Goal: Check status: Check status

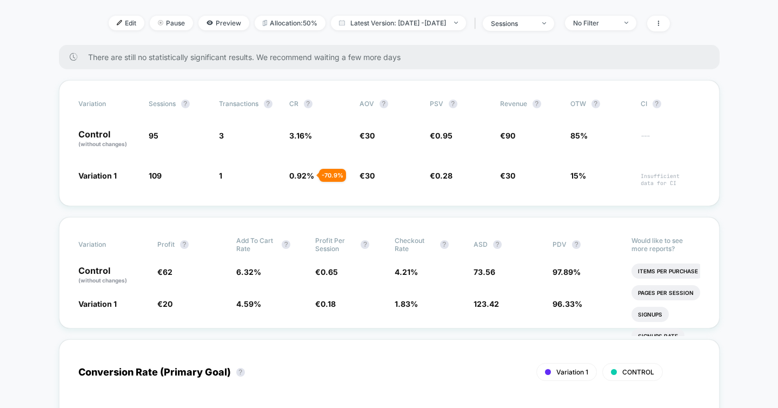
scroll to position [114, 0]
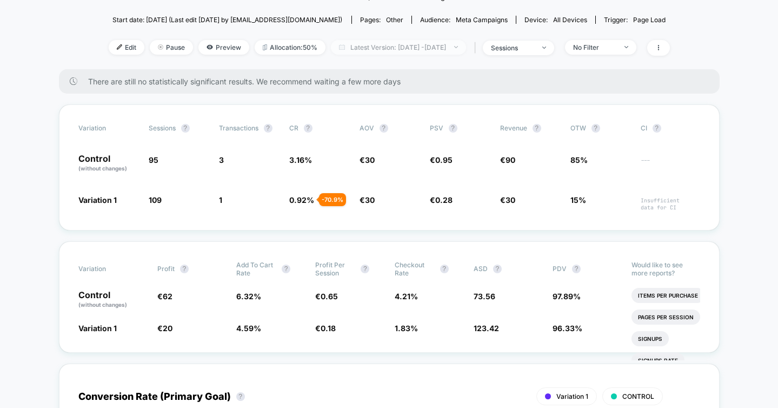
click at [387, 43] on span "Latest Version: [DATE] - [DATE]" at bounding box center [398, 47] width 135 height 15
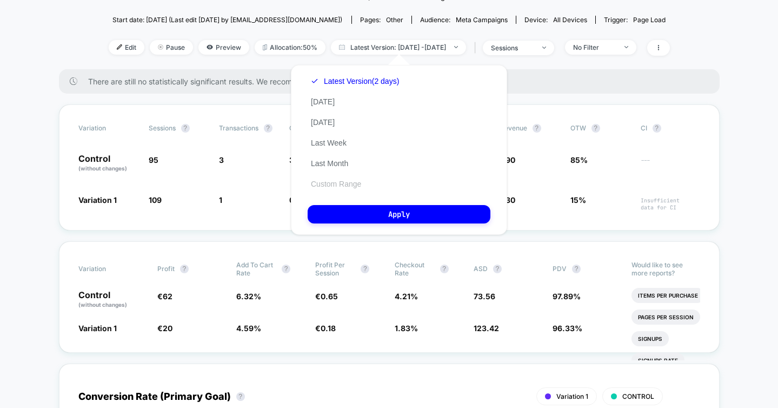
click at [340, 184] on button "Custom Range" at bounding box center [336, 184] width 57 height 10
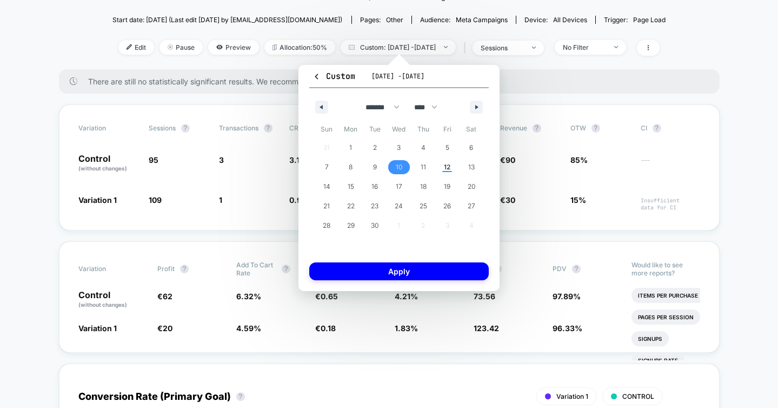
click at [401, 169] on span "10" at bounding box center [399, 166] width 6 height 19
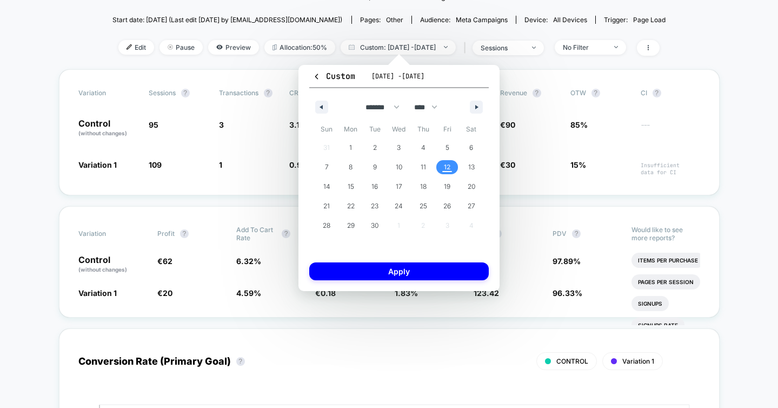
click at [450, 167] on span "12" at bounding box center [447, 167] width 24 height 14
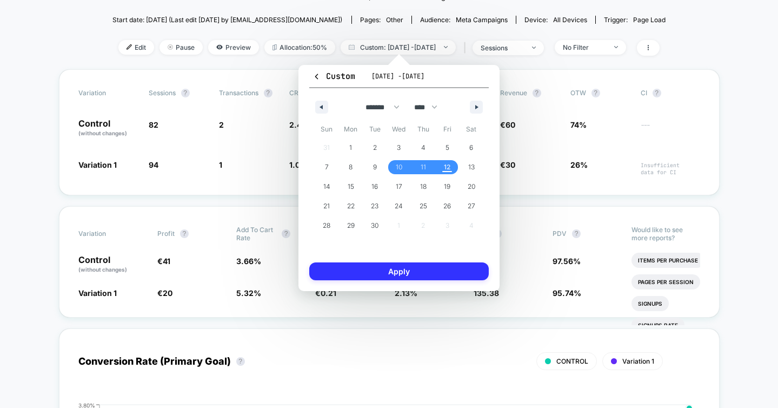
click at [416, 274] on button "Apply" at bounding box center [399, 271] width 180 height 18
